Goal: Task Accomplishment & Management: Use online tool/utility

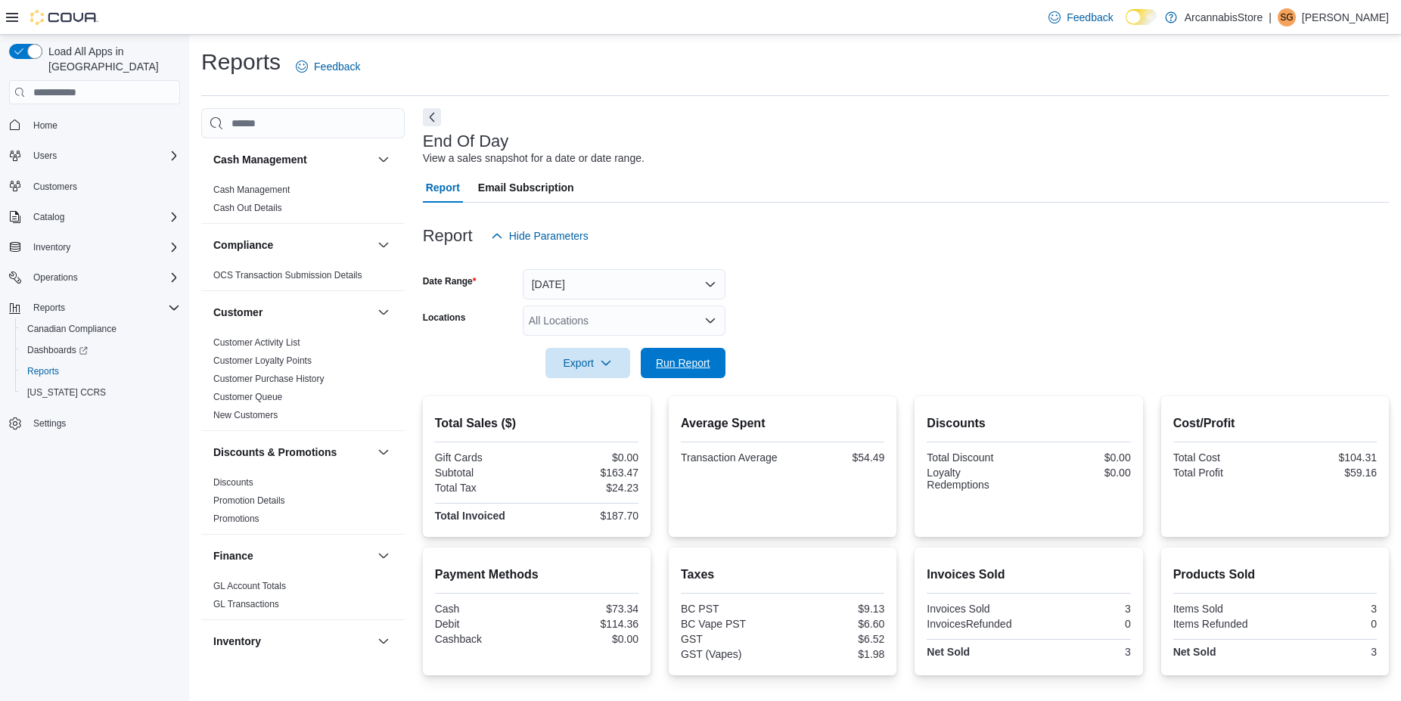
click at [702, 371] on span "Run Report" at bounding box center [683, 363] width 67 height 30
